Goal: Transaction & Acquisition: Register for event/course

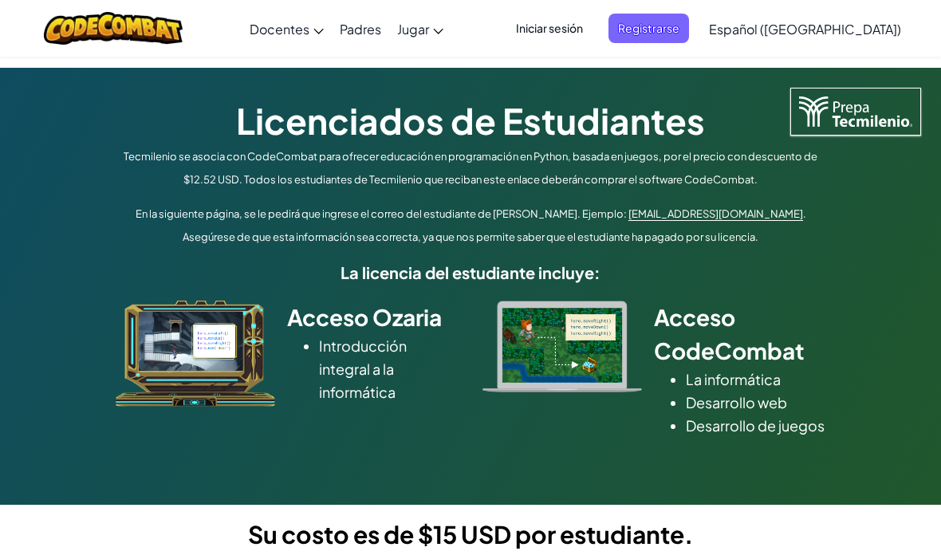
click at [678, 23] on font "Registrarse" at bounding box center [648, 28] width 61 height 14
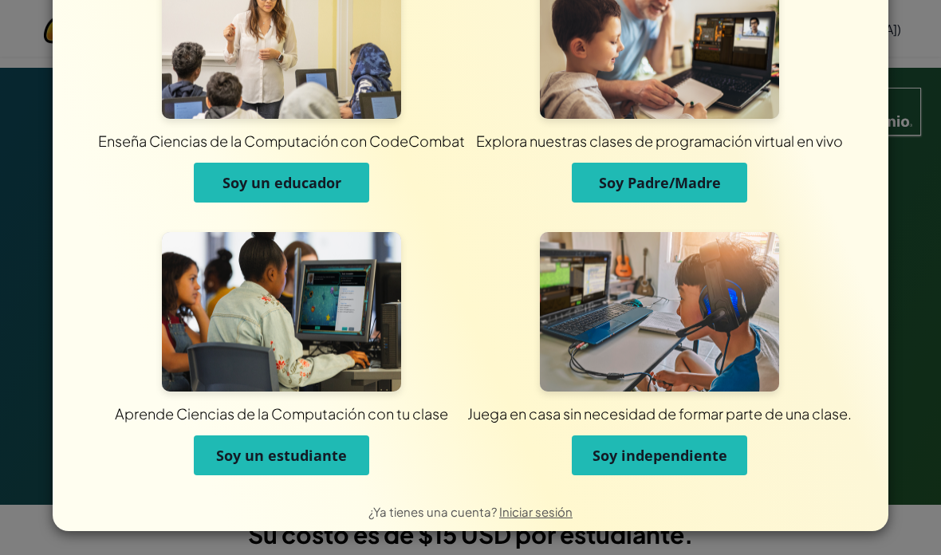
scroll to position [77, 0]
click at [909, 160] on div "Enseña Ciencias de la Computación con CodeCombat Soy un educador Explora nuestr…" at bounding box center [470, 277] width 941 height 555
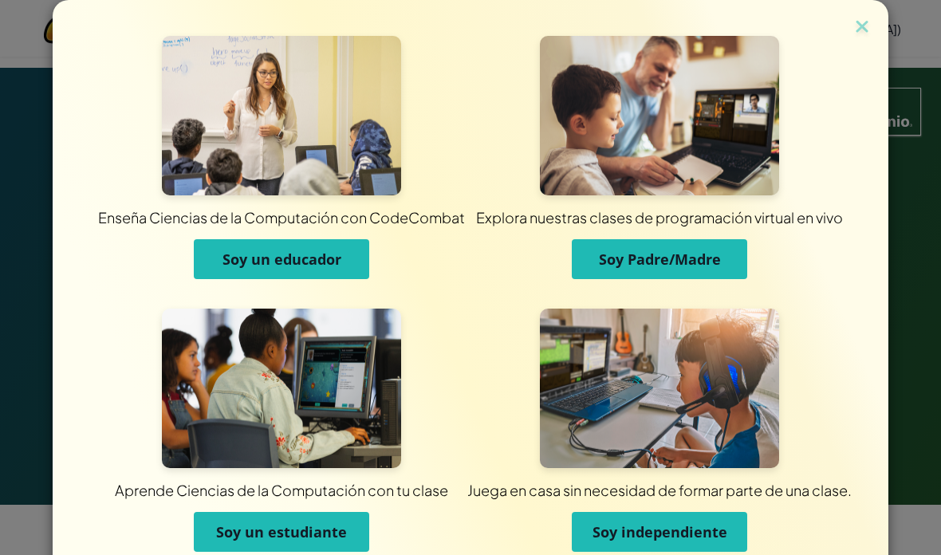
scroll to position [0, 0]
click at [853, 24] on img at bounding box center [861, 28] width 21 height 24
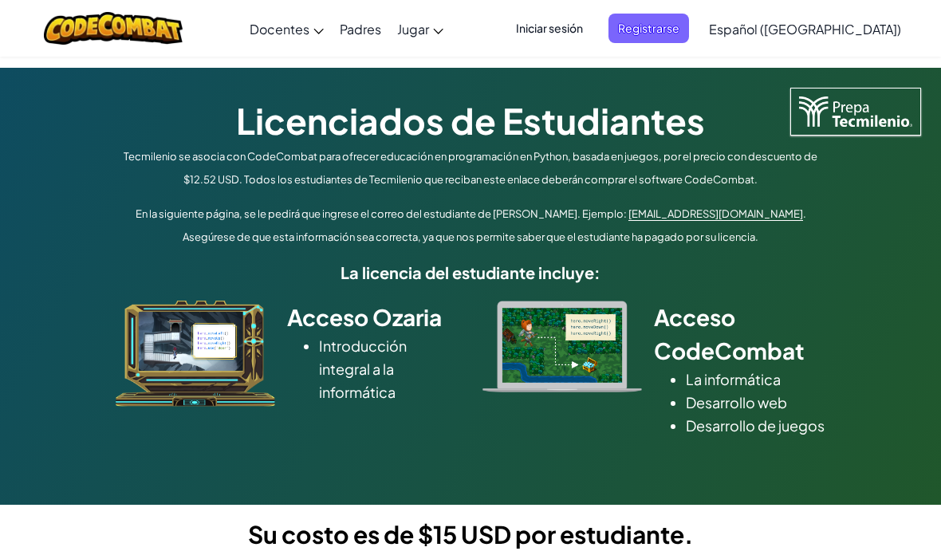
click at [592, 15] on span "Iniciar sesión" at bounding box center [549, 28] width 86 height 29
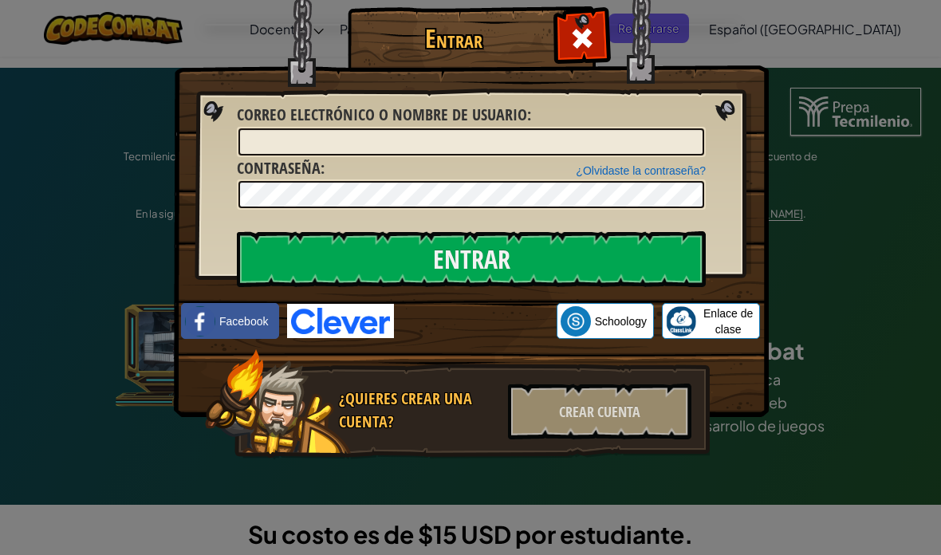
click at [595, 30] on div at bounding box center [581, 36] width 50 height 50
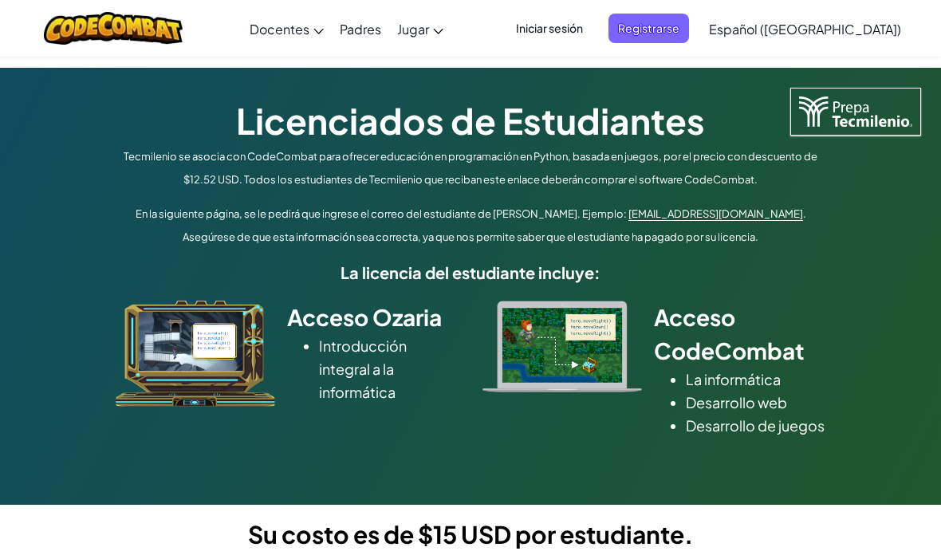
click at [588, 41] on span "Iniciar sesión" at bounding box center [549, 28] width 86 height 29
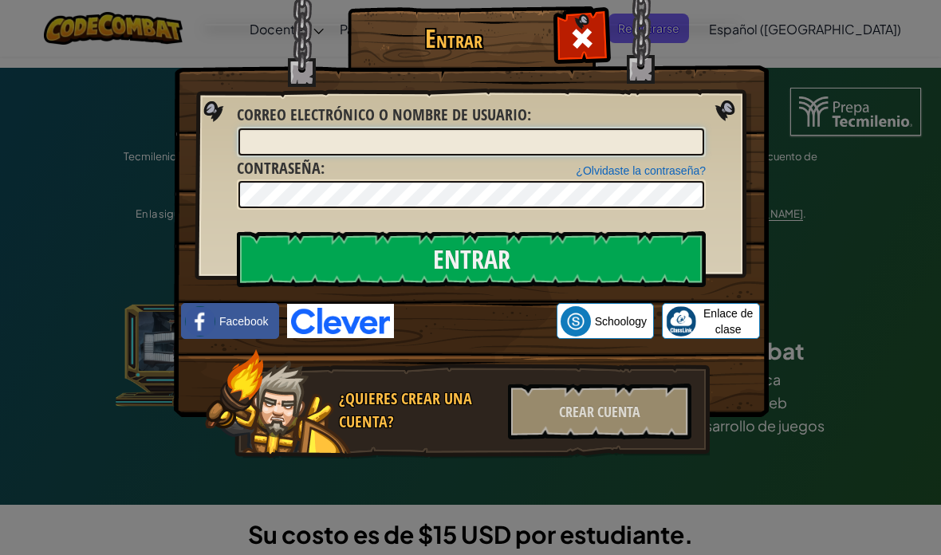
click at [627, 139] on input "Correo electrónico o nombre de usuario :" at bounding box center [471, 141] width 466 height 27
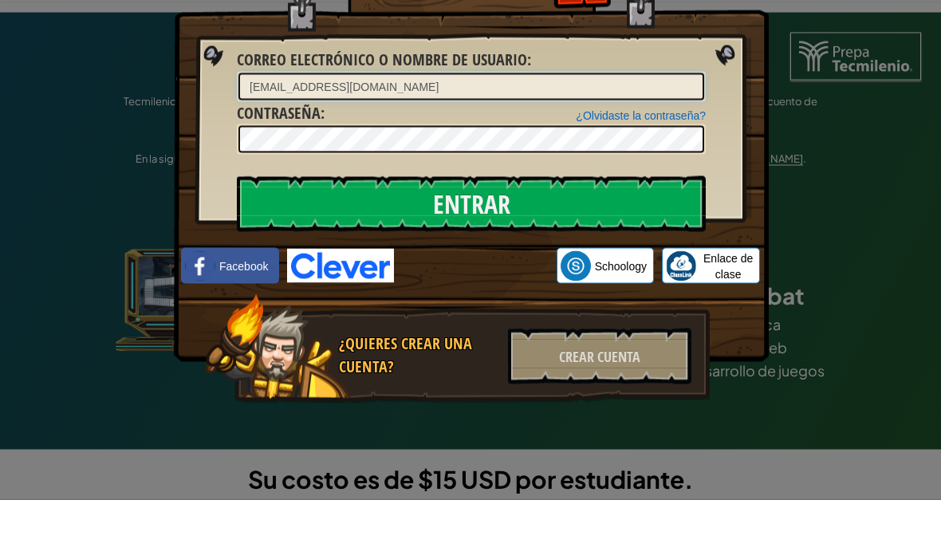
type input "[EMAIL_ADDRESS][DOMAIN_NAME]"
click at [893, 112] on div "Entrar Error desconocido. Correo electrónico o nombre de usuario : [EMAIL_ADDRE…" at bounding box center [470, 277] width 941 height 555
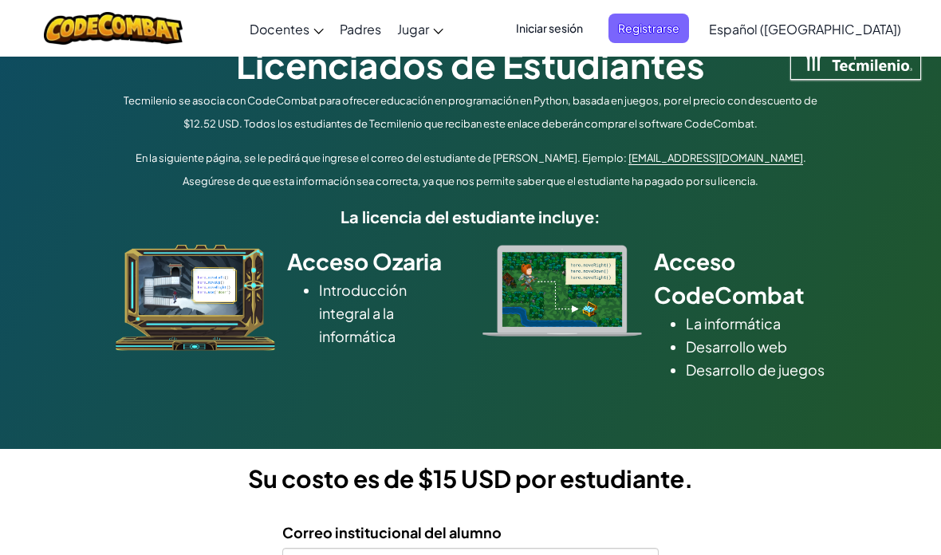
click at [679, 33] on font "Registrarse" at bounding box center [648, 28] width 61 height 14
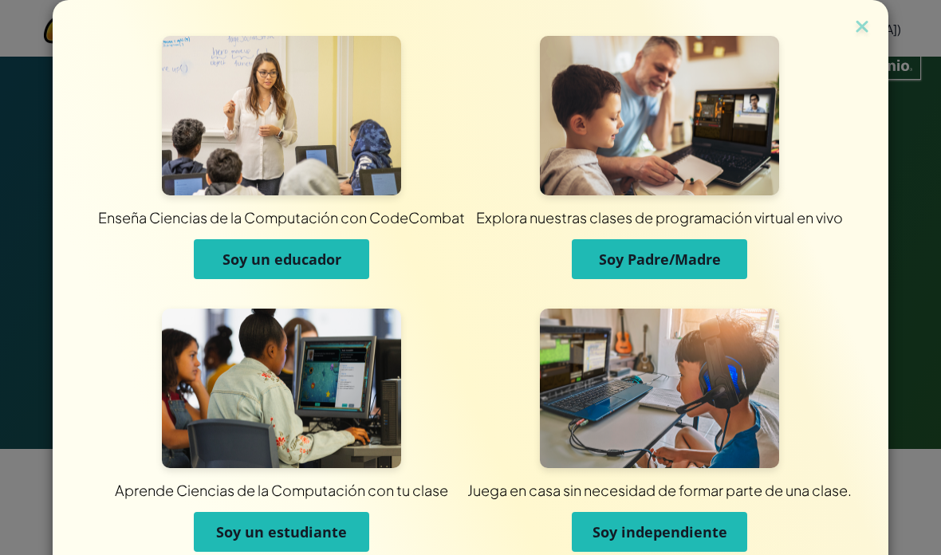
click at [277, 516] on button "Soy un estudiante" at bounding box center [281, 532] width 175 height 40
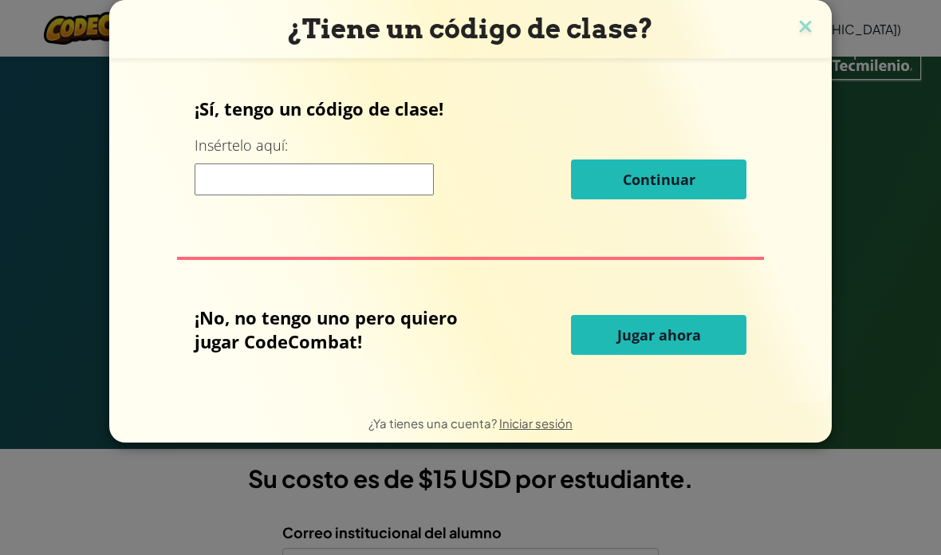
click at [217, 179] on input at bounding box center [314, 179] width 239 height 32
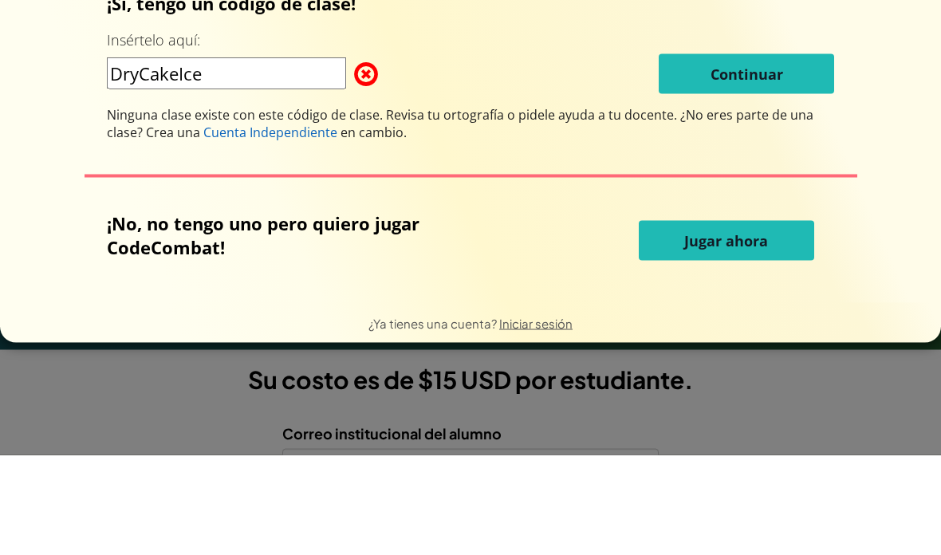
click at [875, 99] on div "¡Sí, tengo un código de clase! Insértelo aquí: DryCakeIce Continuar Ninguna cla…" at bounding box center [470, 230] width 909 height 312
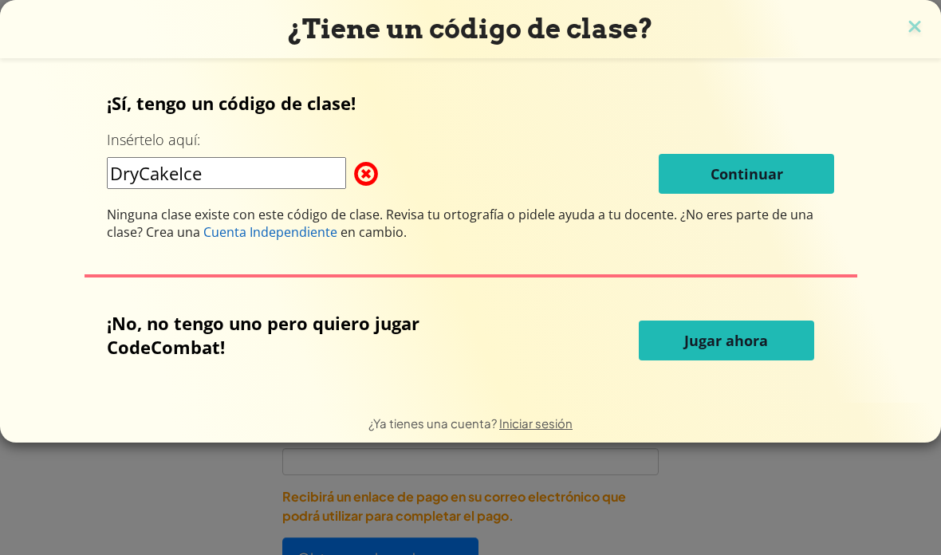
click at [718, 212] on font "¿No eres parte de una clase? Crea una" at bounding box center [460, 223] width 706 height 35
click at [221, 204] on div "¡Sí, tengo un código de clase! Insértelo aquí: DryCakeIce Continuar Ninguna cla…" at bounding box center [470, 166] width 727 height 150
click at [222, 189] on input "DryCakeIce" at bounding box center [226, 173] width 239 height 32
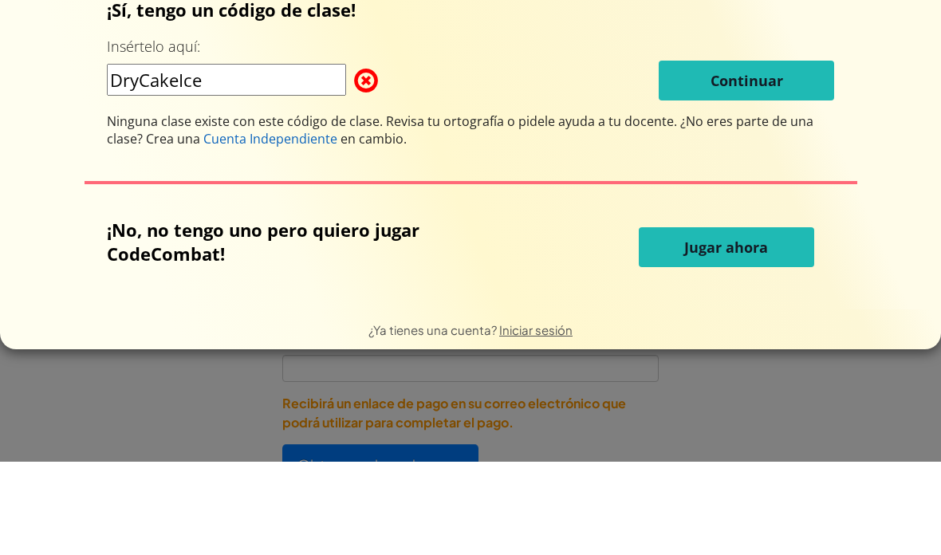
click at [848, 106] on div "¡Sí, tengo un código de clase! Insértelo aquí: DryCakeIce Continuar Ninguna cla…" at bounding box center [470, 230] width 909 height 312
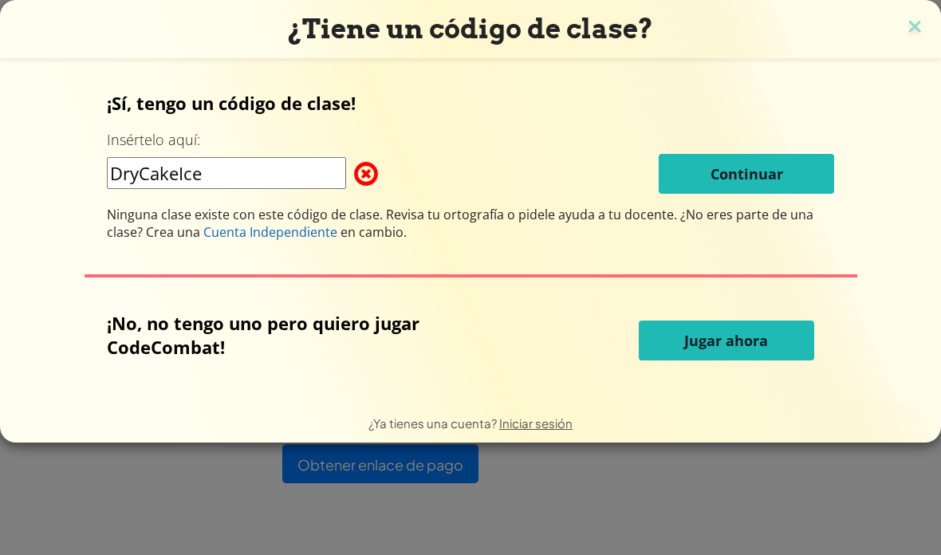
click at [215, 186] on input "DryCakeIce" at bounding box center [226, 173] width 239 height 32
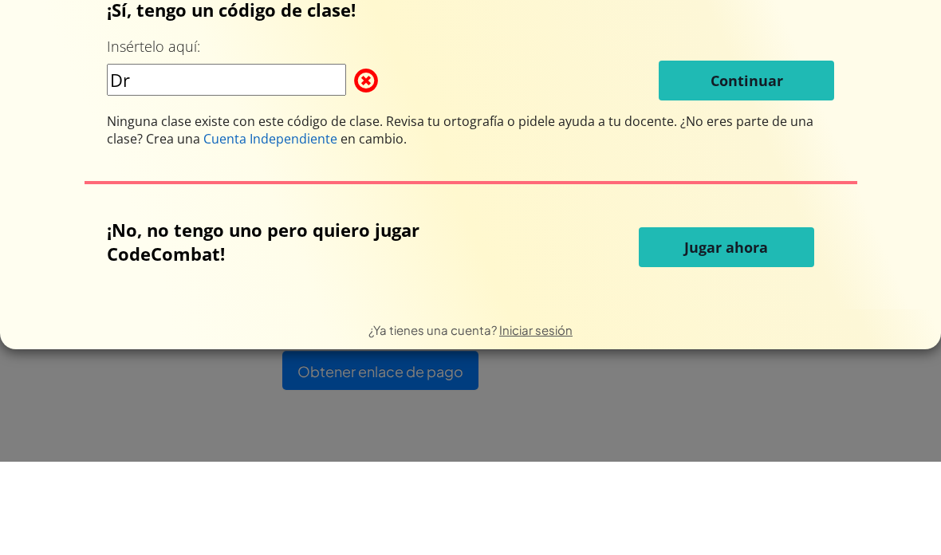
type input "D"
type input "DryCakeIce"
click at [25, 147] on div "¡Sí, tengo un código de clase! Insértelo aquí: DryCakeIce Continuar Ninguna cla…" at bounding box center [470, 230] width 909 height 312
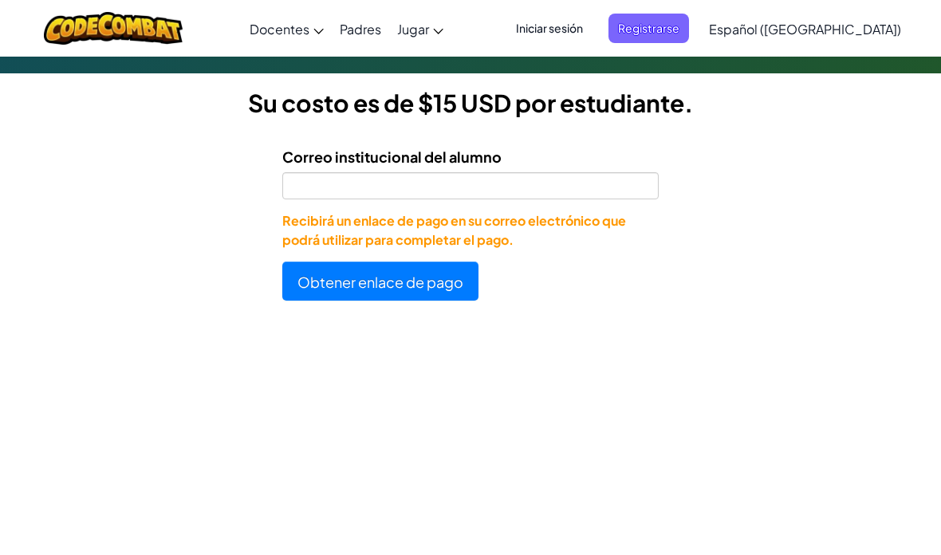
scroll to position [427, 0]
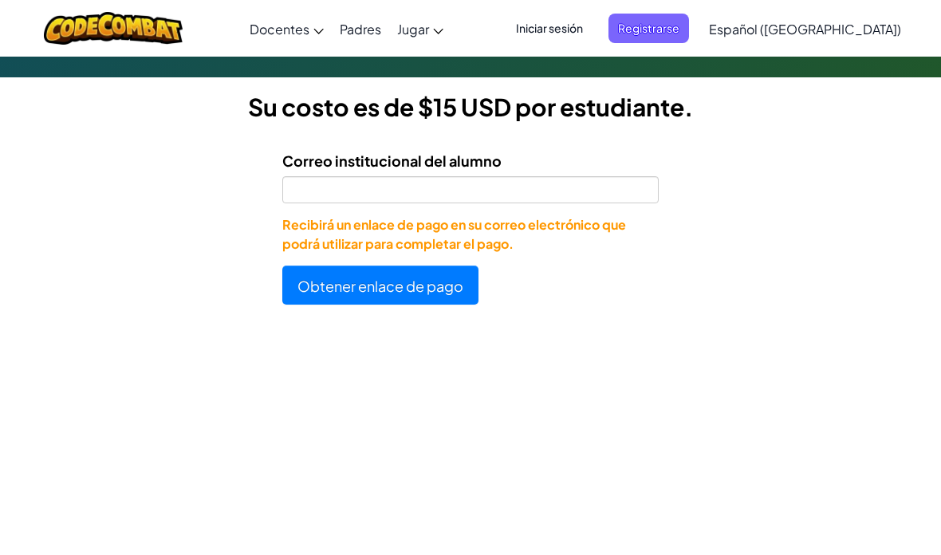
click at [583, 22] on font "Iniciar sesión" at bounding box center [549, 28] width 67 height 14
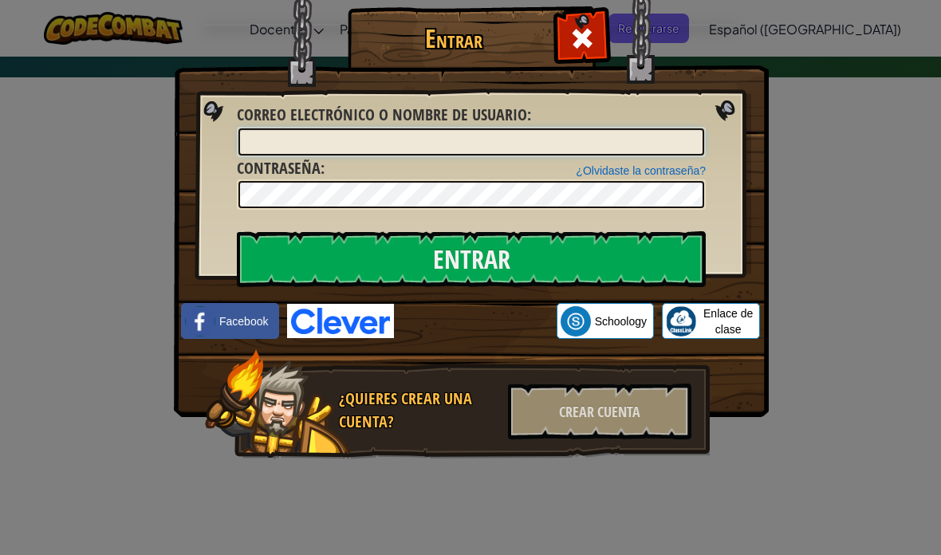
click at [678, 131] on input "Correo electrónico o nombre de usuario :" at bounding box center [471, 141] width 466 height 27
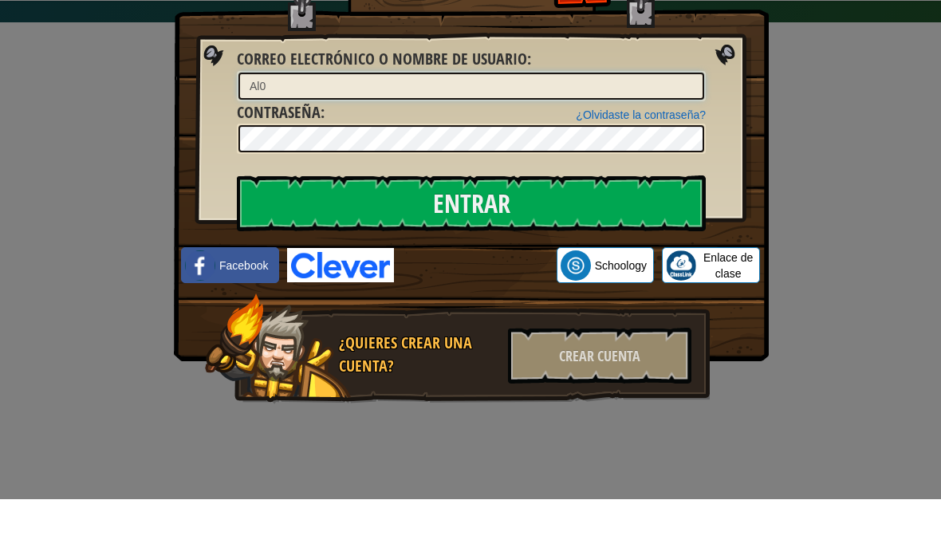
type input "[EMAIL_ADDRESS][DOMAIN_NAME]"
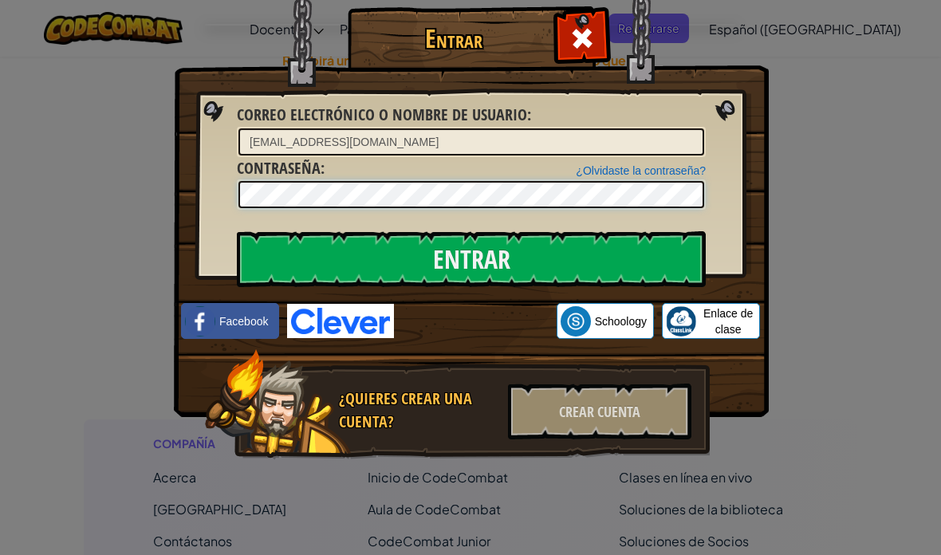
scroll to position [591, 0]
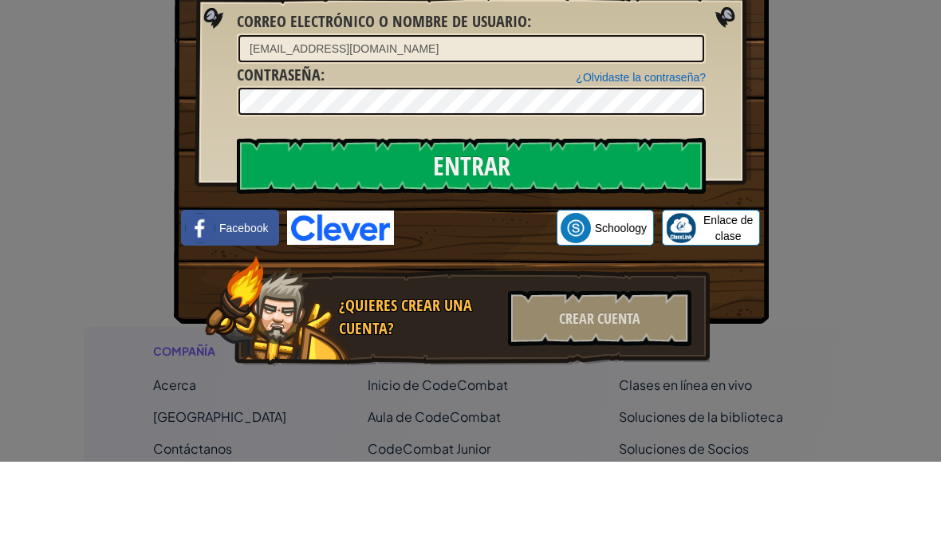
click at [683, 231] on input "Entrar" at bounding box center [471, 259] width 469 height 56
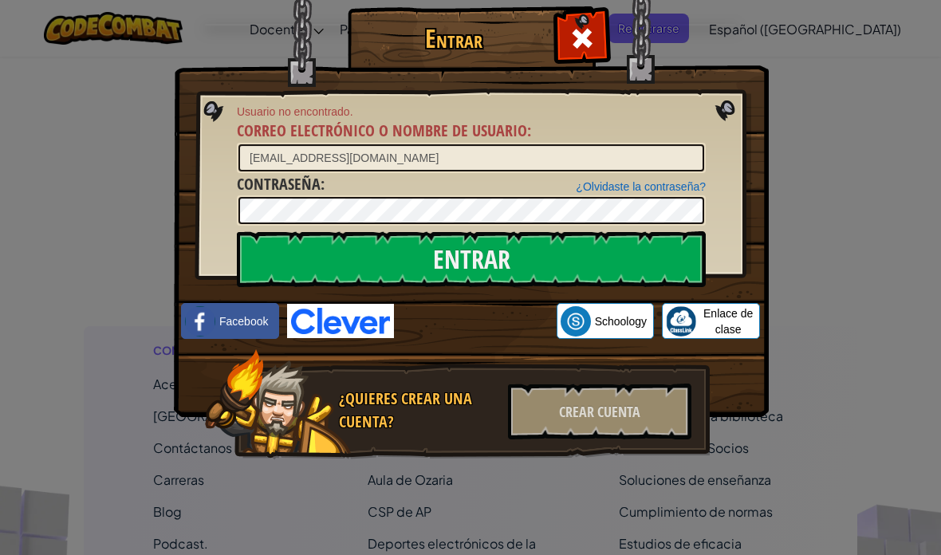
click at [631, 246] on input "Entrar" at bounding box center [471, 259] width 469 height 56
click at [834, 128] on div "Entrar Usuario no encontrado. Correo electrónico o nombre de usuario : [EMAIL_A…" at bounding box center [470, 277] width 941 height 555
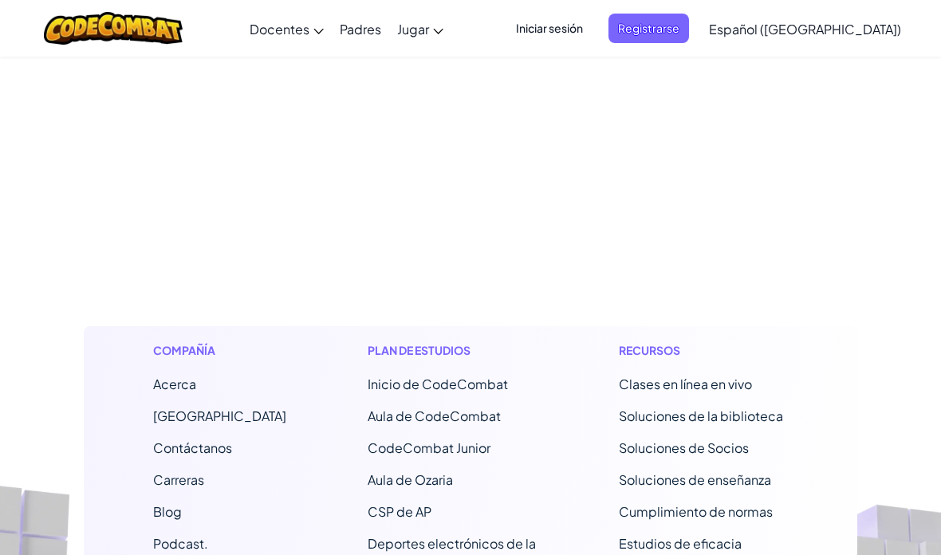
click at [592, 18] on span "Iniciar sesión" at bounding box center [549, 28] width 86 height 29
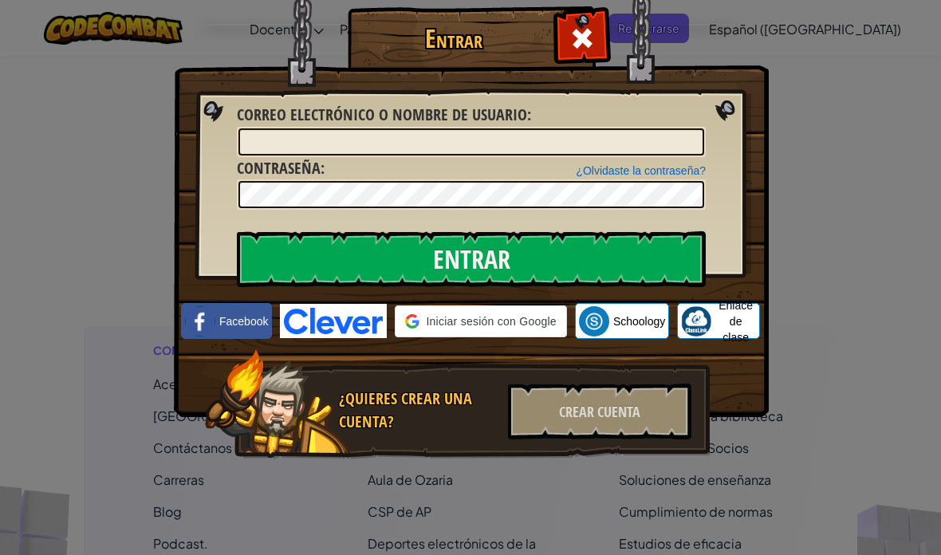
scroll to position [749, 0]
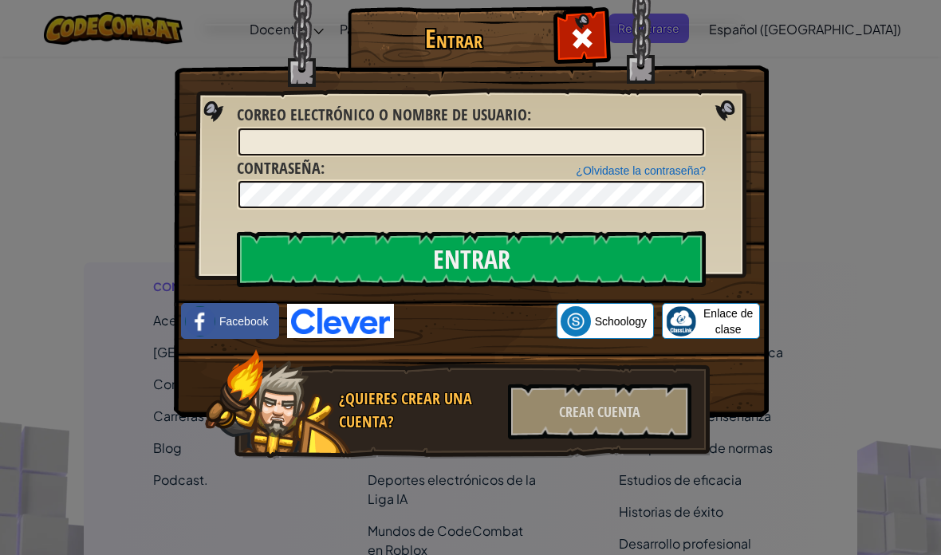
click at [783, 26] on div "Entrar Error desconocido. Correo electrónico o nombre de usuario : ¿Olvidaste l…" at bounding box center [470, 277] width 941 height 555
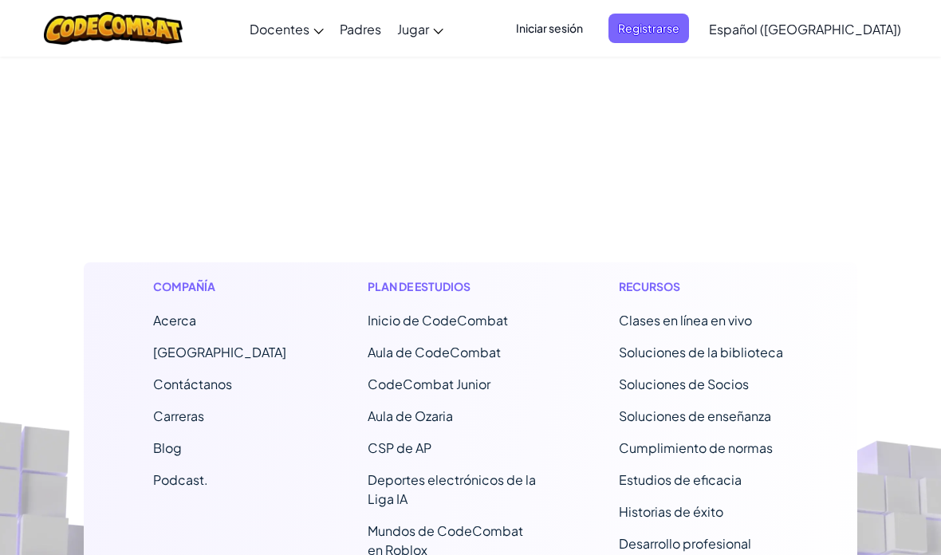
click at [689, 17] on span "Registrarse" at bounding box center [648, 28] width 81 height 29
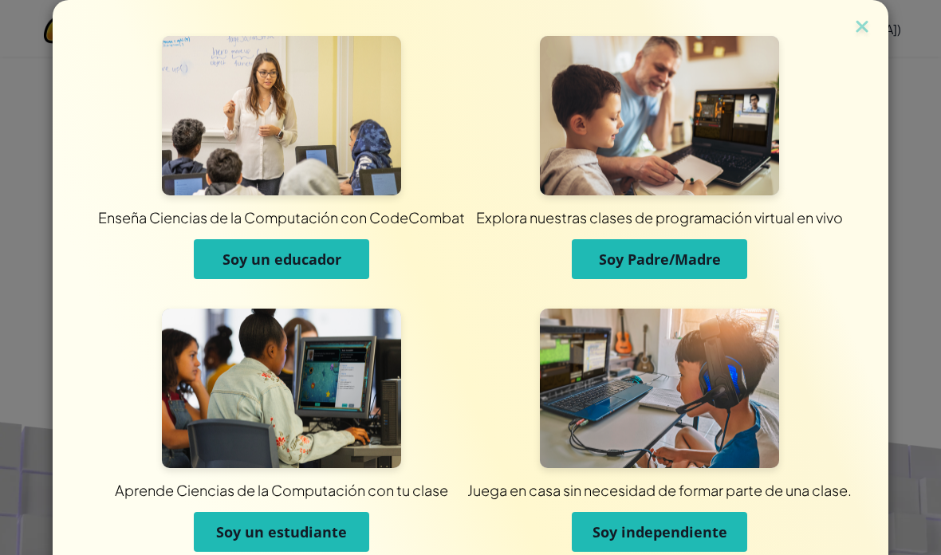
click at [863, 17] on img at bounding box center [861, 28] width 21 height 24
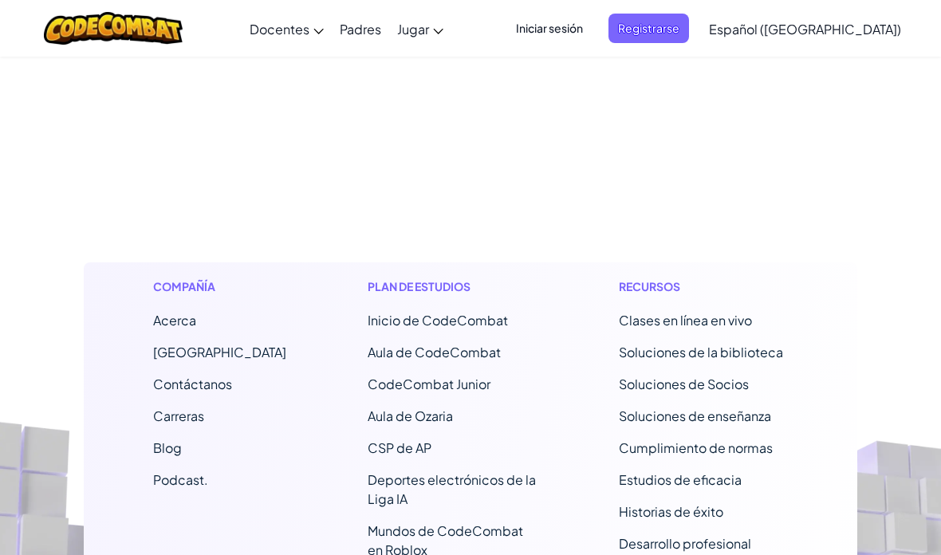
click at [583, 25] on font "Iniciar sesión" at bounding box center [549, 28] width 67 height 14
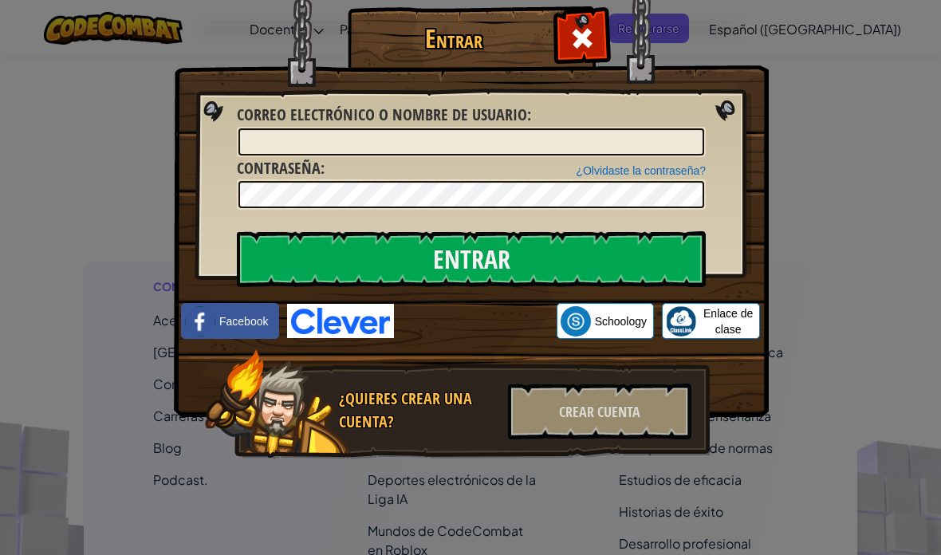
click at [745, 56] on img at bounding box center [471, 185] width 595 height 464
click at [568, 56] on div at bounding box center [581, 36] width 50 height 50
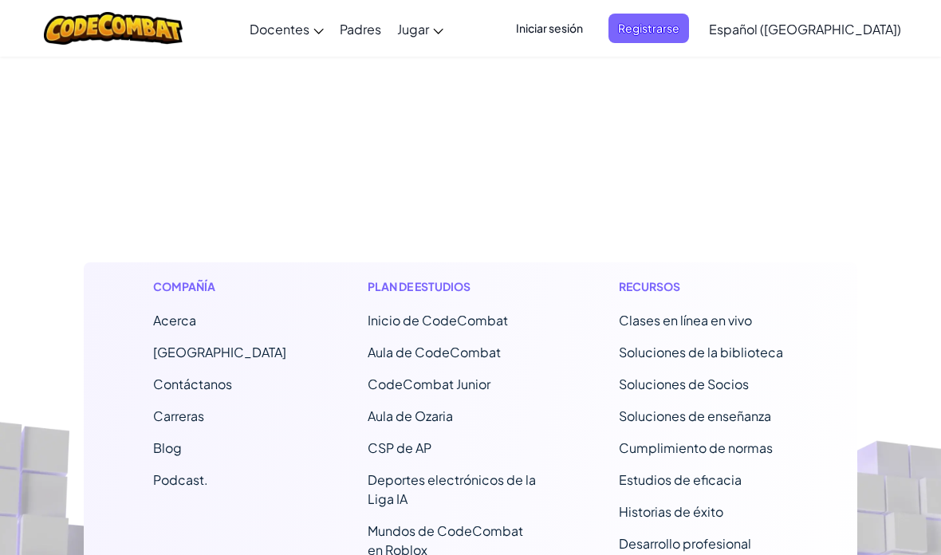
click at [679, 33] on font "Registrarse" at bounding box center [648, 28] width 61 height 14
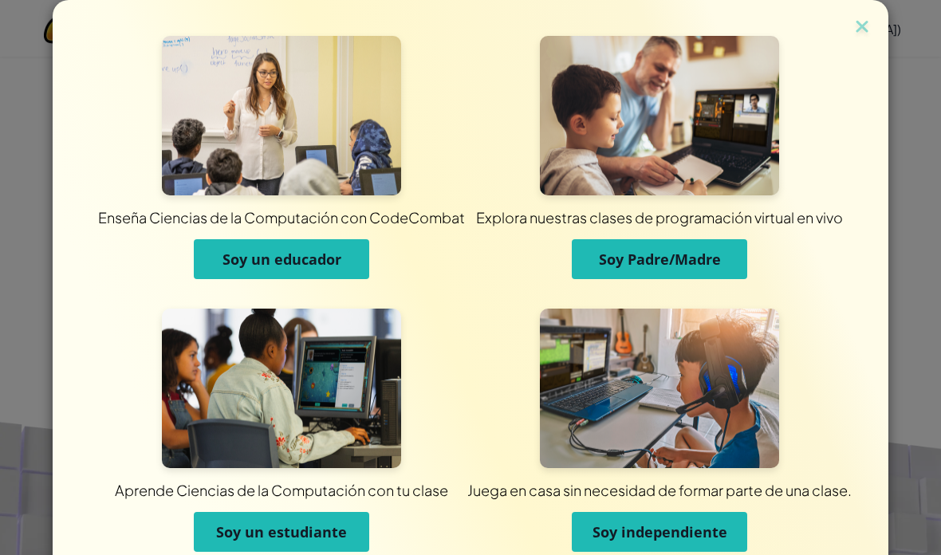
click at [305, 529] on font "Soy un estudiante" at bounding box center [281, 531] width 131 height 19
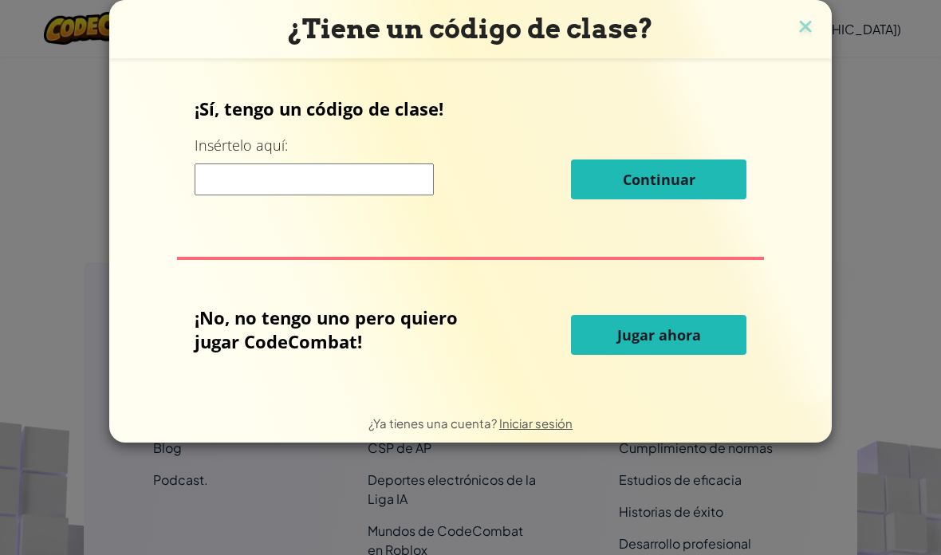
click at [199, 179] on input at bounding box center [314, 179] width 239 height 32
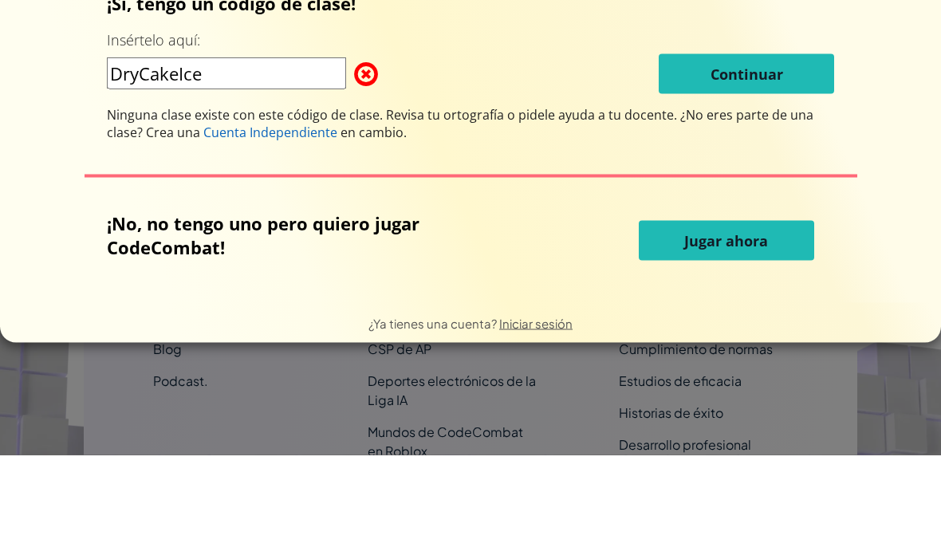
scroll to position [848, 0]
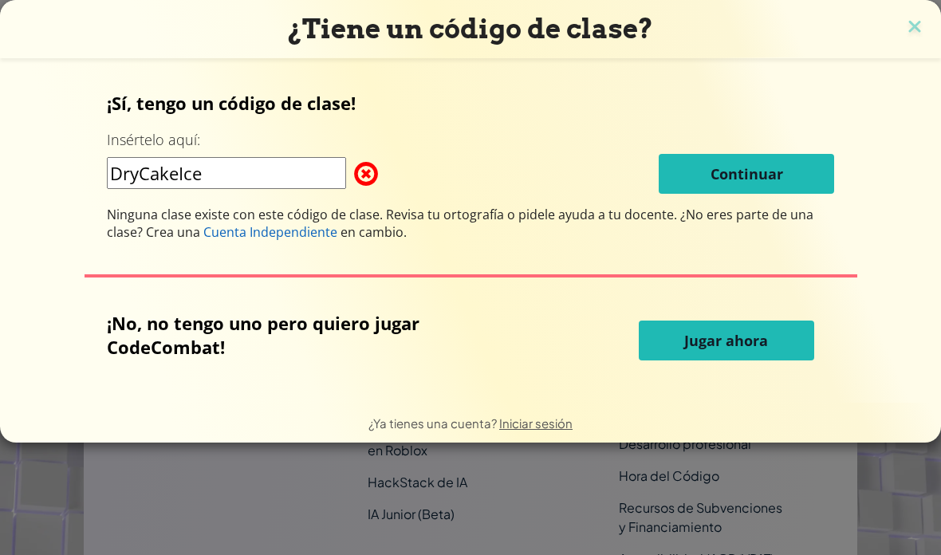
click at [321, 189] on input "DryCakeIce" at bounding box center [226, 173] width 239 height 32
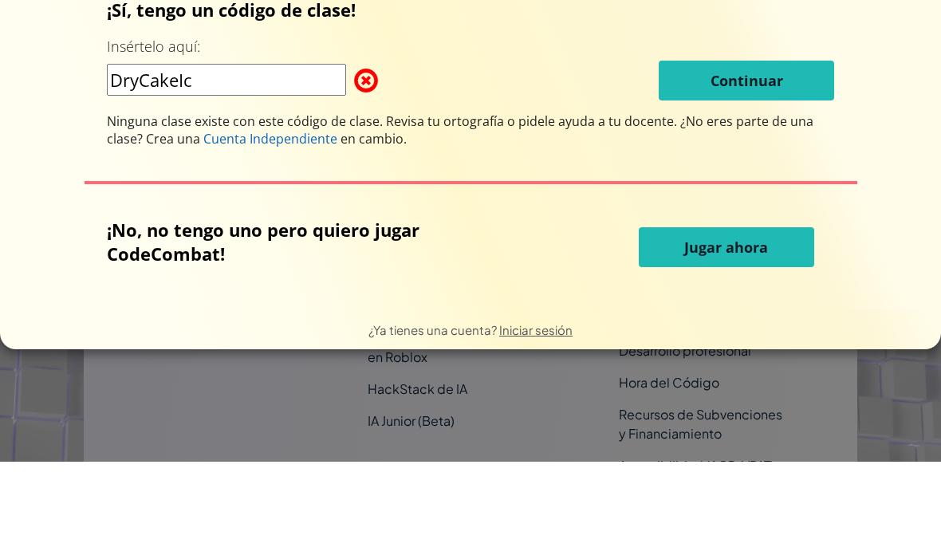
type input "DryCakeIce"
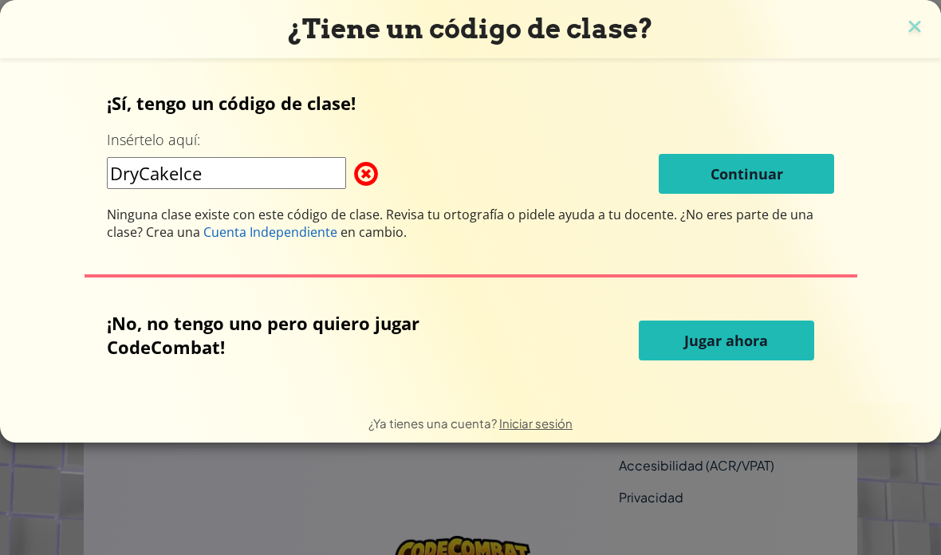
click at [124, 171] on input "DryCakeIce" at bounding box center [226, 173] width 239 height 32
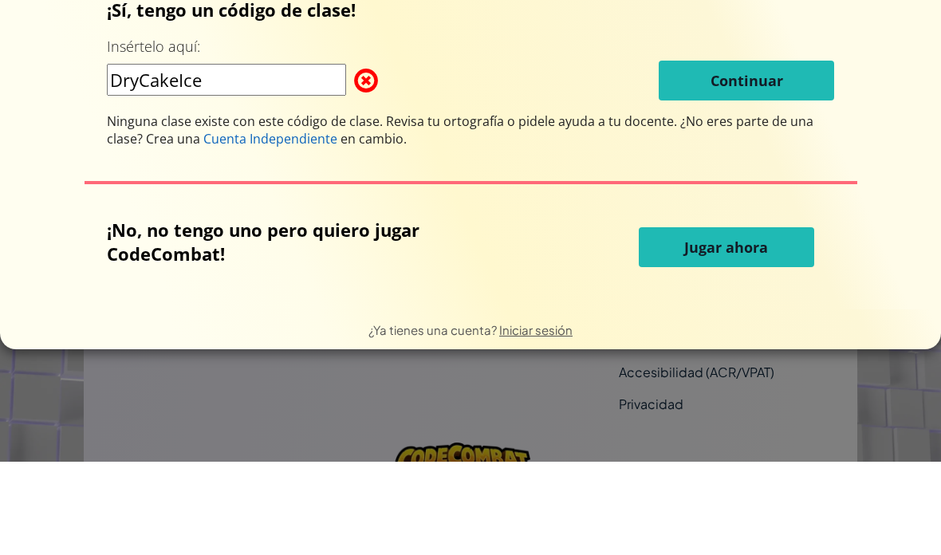
scroll to position [1035, 0]
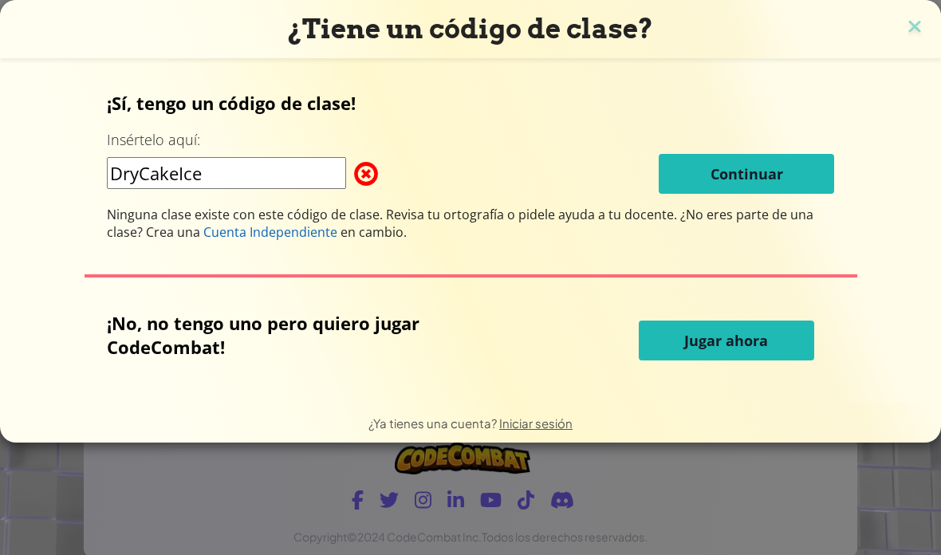
click at [234, 167] on input "DryCakeIce" at bounding box center [226, 173] width 239 height 32
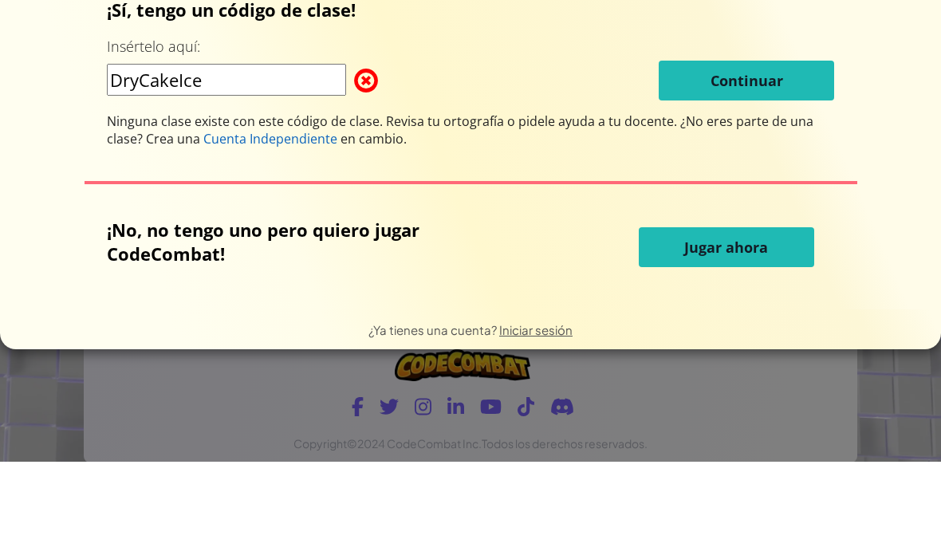
scroll to position [1126, 0]
